Goal: Task Accomplishment & Management: Manage account settings

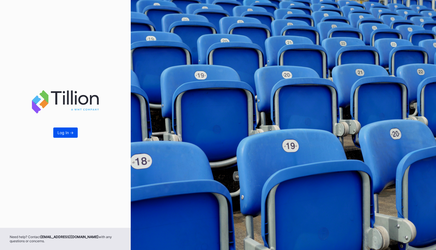
click at [66, 135] on button "Log In ->" at bounding box center [65, 133] width 24 height 10
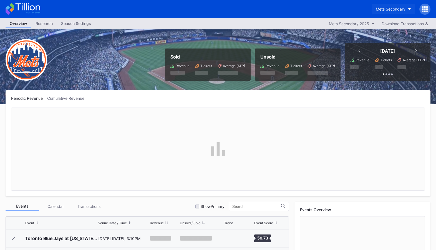
scroll to position [1389, 0]
click at [392, 7] on div "Mets Secondary" at bounding box center [391, 9] width 30 height 5
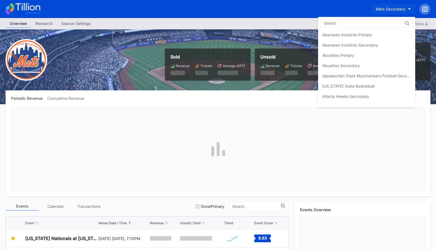
scroll to position [869, 0]
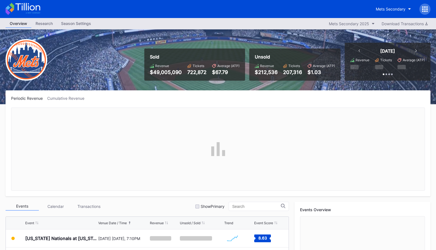
click at [423, 5] on div at bounding box center [424, 9] width 11 height 11
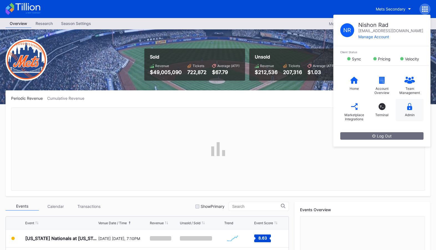
click at [408, 107] on icon at bounding box center [409, 106] width 5 height 7
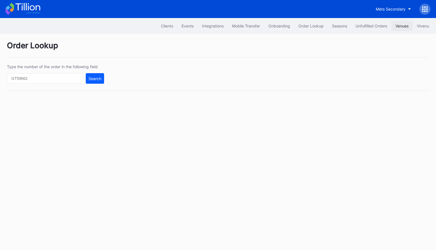
click at [399, 27] on div "Venues" at bounding box center [401, 26] width 13 height 5
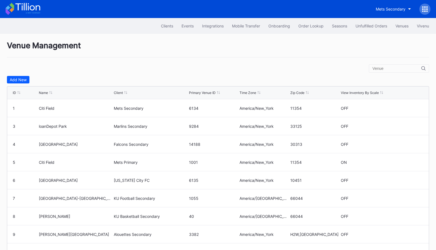
click at [388, 69] on input "text" at bounding box center [396, 68] width 49 height 4
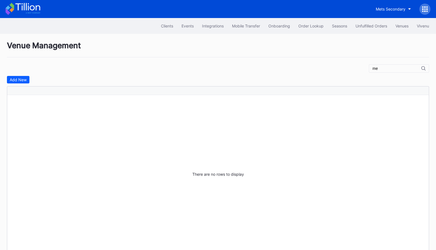
type input "m"
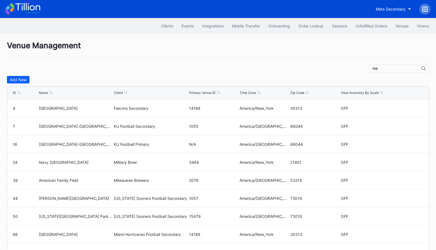
type input "m"
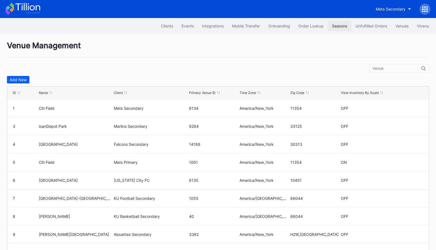
click at [332, 27] on div "Seasons" at bounding box center [339, 26] width 15 height 5
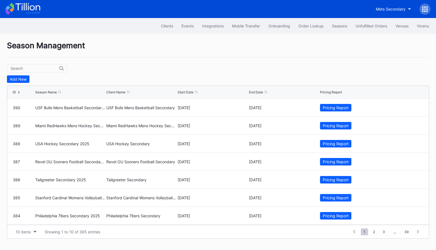
click at [29, 72] on div at bounding box center [37, 68] width 60 height 8
click at [34, 68] on input "text" at bounding box center [35, 68] width 49 height 4
type input "mets"
click at [407, 179] on icon at bounding box center [407, 180] width 4 height 4
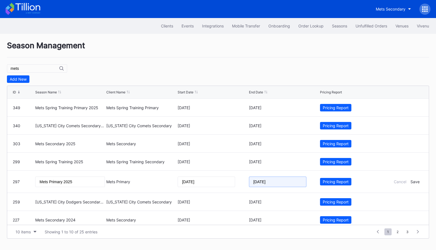
click at [256, 180] on input "[DATE]" at bounding box center [277, 182] width 57 height 11
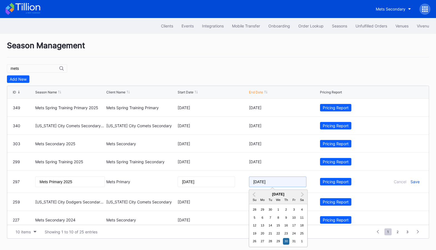
type input "[DATE]"
click at [415, 181] on div "Save" at bounding box center [414, 182] width 9 height 5
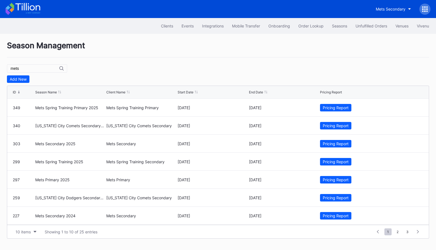
click at [29, 6] on icon at bounding box center [23, 9] width 35 height 12
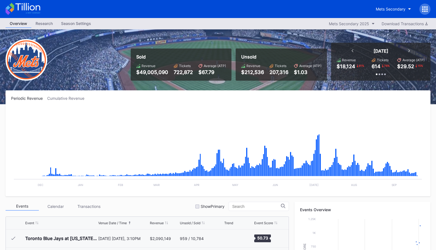
scroll to position [1389, 0]
